Goal: Information Seeking & Learning: Learn about a topic

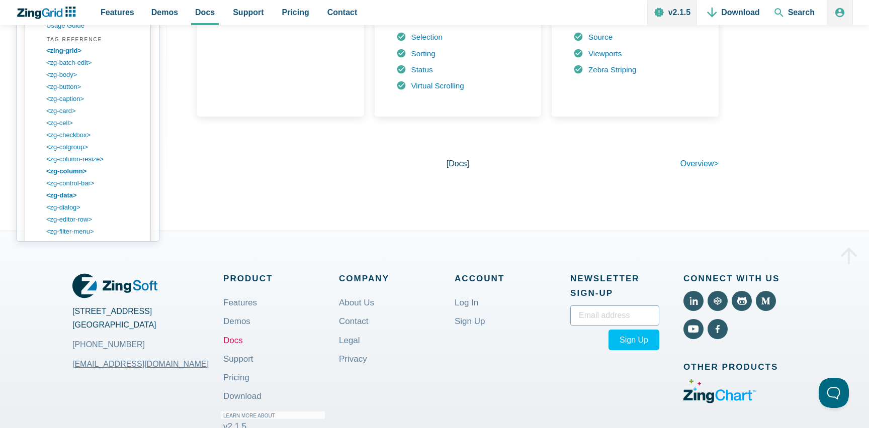
scroll to position [1346, 0]
click at [77, 164] on link "<zg-column>" at bounding box center [96, 160] width 96 height 12
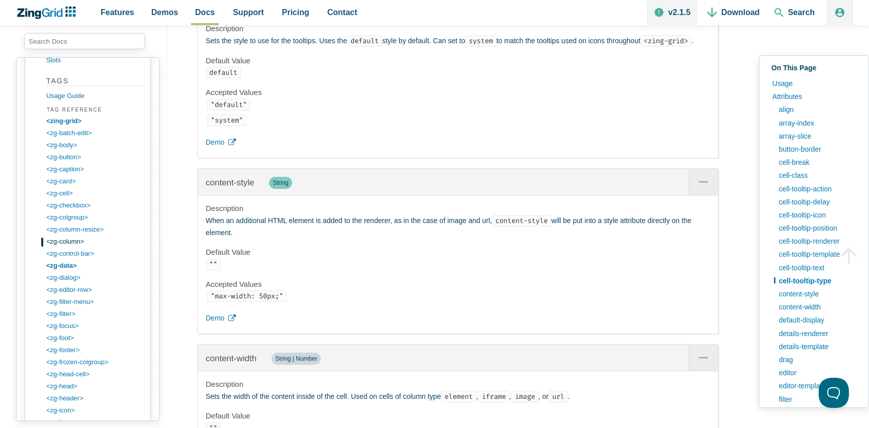
scroll to position [1294, 0]
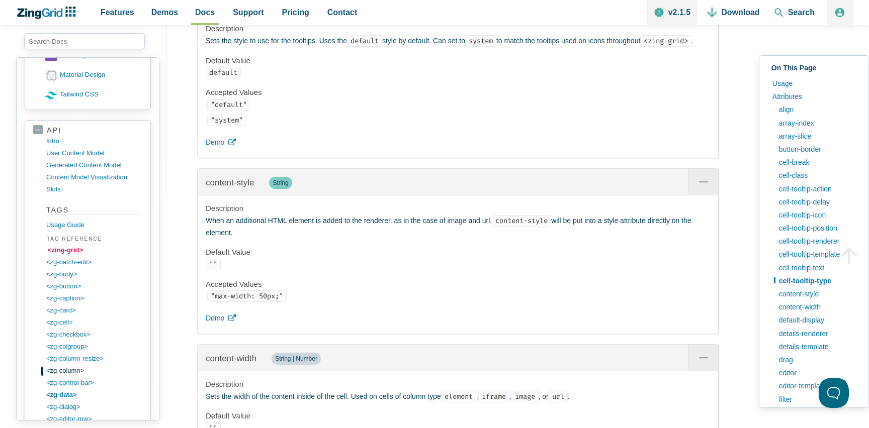
click at [68, 253] on link "<zing-grid>" at bounding box center [96, 250] width 96 height 12
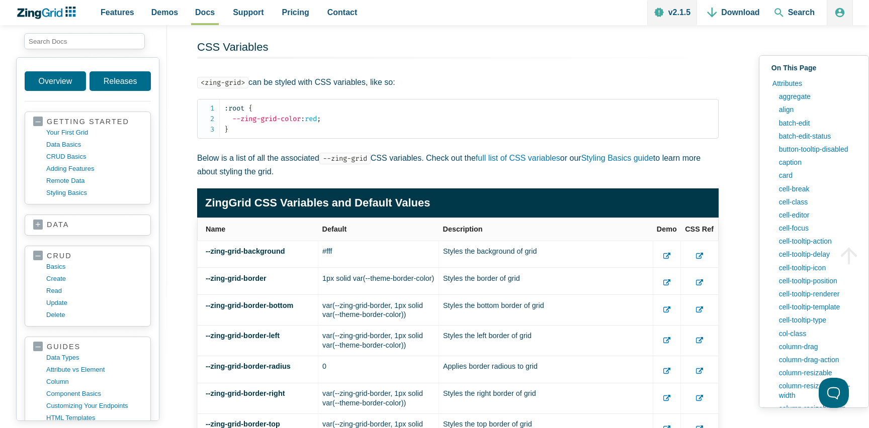
scroll to position [23670, 0]
